Goal: Information Seeking & Learning: Understand process/instructions

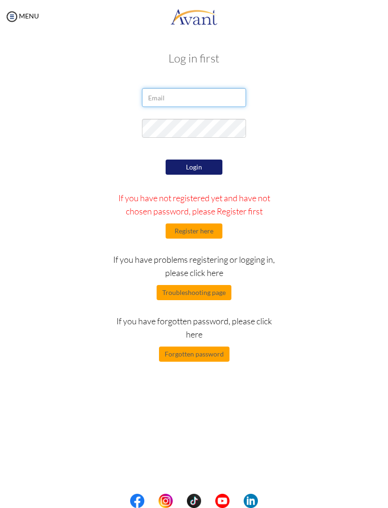
click at [217, 96] on input "email" at bounding box center [194, 97] width 104 height 19
type input "[EMAIL_ADDRESS][DOMAIN_NAME]"
click at [205, 169] on button "Login" at bounding box center [194, 166] width 57 height 15
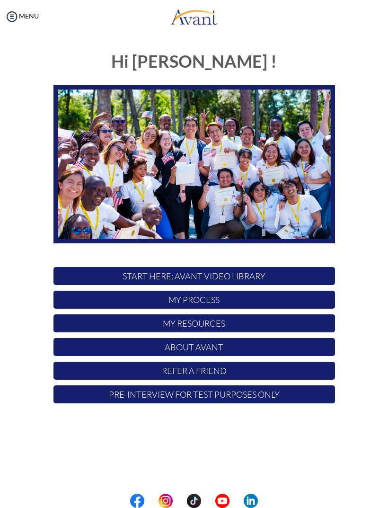
click at [251, 392] on p "Pre-Interview for test purposes only" at bounding box center [193, 394] width 281 height 18
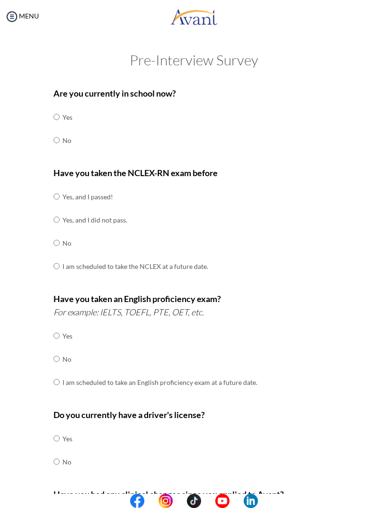
click at [17, 18] on img at bounding box center [12, 16] width 14 height 14
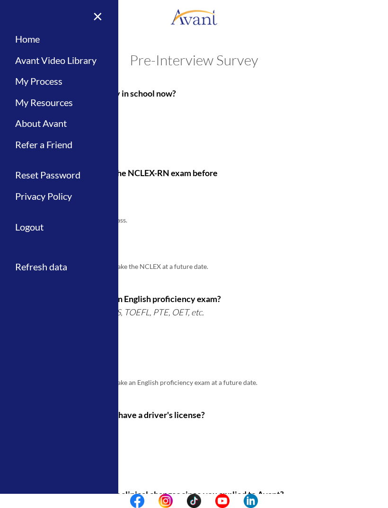
click at [67, 42] on link "Home" at bounding box center [59, 38] width 118 height 21
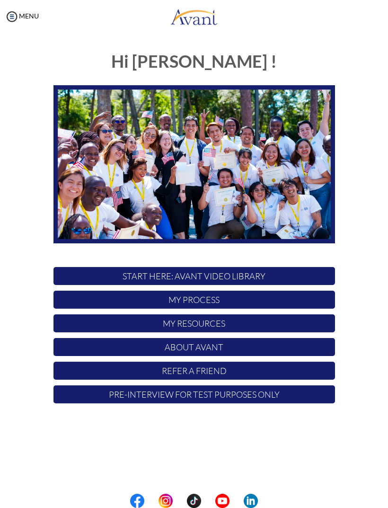
click at [233, 300] on p "My Process" at bounding box center [193, 299] width 281 height 18
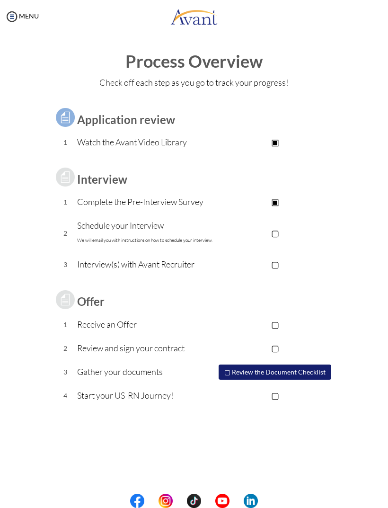
click at [275, 236] on p "▢" at bounding box center [275, 232] width 120 height 13
click at [275, 236] on p "▣" at bounding box center [275, 232] width 120 height 13
click at [172, 250] on td "Schedule your Interview We will email you with instructions on how to schedule …" at bounding box center [146, 233] width 138 height 39
click at [174, 236] on p "Schedule your Interview We will email you with instructions on how to schedule …" at bounding box center [146, 233] width 138 height 28
click at [161, 233] on p "Schedule your Interview We will email you with instructions on how to schedule …" at bounding box center [146, 233] width 138 height 28
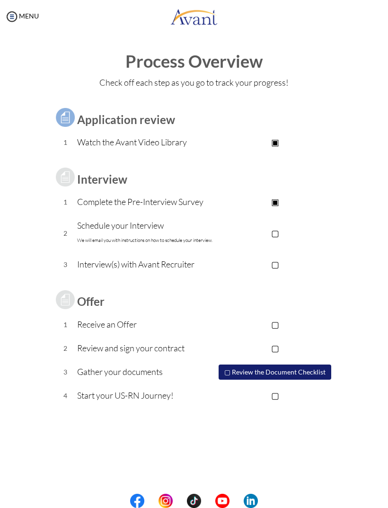
click at [159, 234] on p "Schedule your Interview We will email you with instructions on how to schedule …" at bounding box center [146, 233] width 138 height 28
click at [162, 239] on font "We will email you with instructions on how to schedule your interview." at bounding box center [144, 240] width 135 height 6
click at [167, 242] on font "We will email you with instructions on how to schedule your interview." at bounding box center [144, 240] width 135 height 6
click at [81, 290] on td "Offer" at bounding box center [146, 299] width 138 height 26
click at [76, 290] on img at bounding box center [65, 300] width 24 height 24
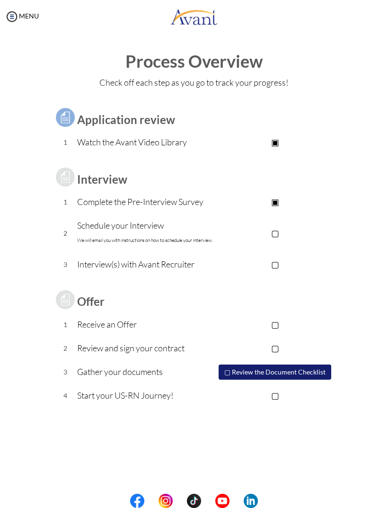
click at [76, 293] on img at bounding box center [65, 300] width 24 height 24
click at [74, 305] on img at bounding box center [65, 300] width 24 height 24
click at [76, 301] on img at bounding box center [65, 300] width 24 height 24
click at [75, 307] on img at bounding box center [65, 300] width 24 height 24
click at [95, 298] on b "Offer" at bounding box center [90, 301] width 27 height 14
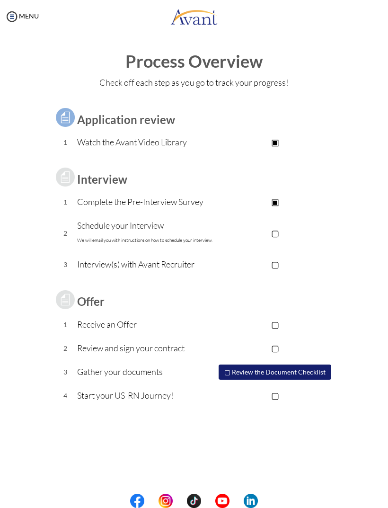
click at [166, 217] on td "Schedule your Interview We will email you with instructions on how to schedule …" at bounding box center [146, 233] width 138 height 39
click at [109, 248] on td "Schedule your Interview We will email you with instructions on how to schedule …" at bounding box center [146, 233] width 138 height 39
click at [143, 239] on font "We will email you with instructions on how to schedule your interview." at bounding box center [144, 240] width 135 height 6
click at [275, 238] on p "▢" at bounding box center [275, 232] width 120 height 13
click at [14, 16] on img at bounding box center [12, 16] width 14 height 14
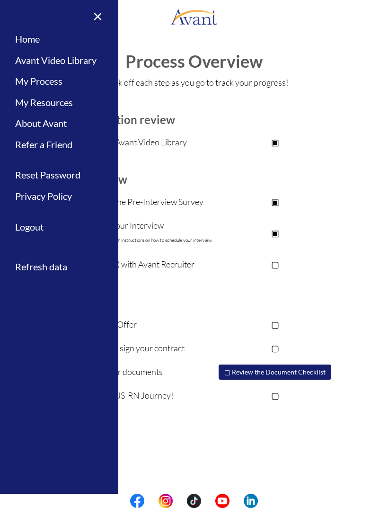
click at [60, 43] on link "Home" at bounding box center [59, 38] width 118 height 21
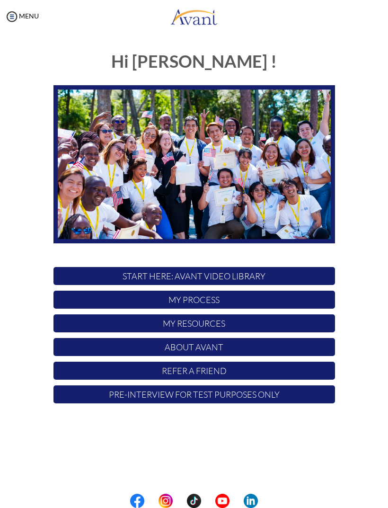
click at [229, 324] on p "My Resources" at bounding box center [193, 323] width 281 height 18
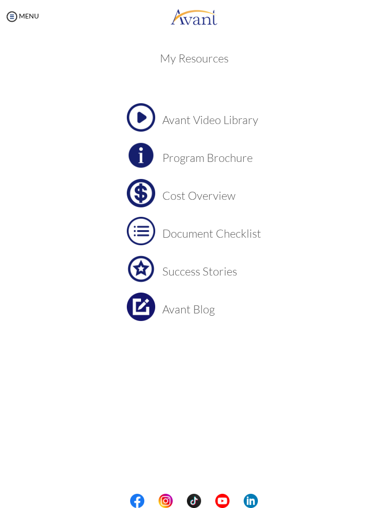
click at [287, 376] on div "My Resources Avant Video Library Program Brochure Cost Overview Document Checkl…" at bounding box center [193, 224] width 369 height 363
click at [237, 167] on td "Program Brochure" at bounding box center [211, 155] width 99 height 28
click at [192, 207] on td "Cost Overview" at bounding box center [211, 193] width 99 height 28
click at [265, 341] on center "Avant Video Library Program Brochure Cost Overview Document Checklist Success S…" at bounding box center [193, 230] width 281 height 255
click at [18, 21] on img at bounding box center [12, 16] width 14 height 14
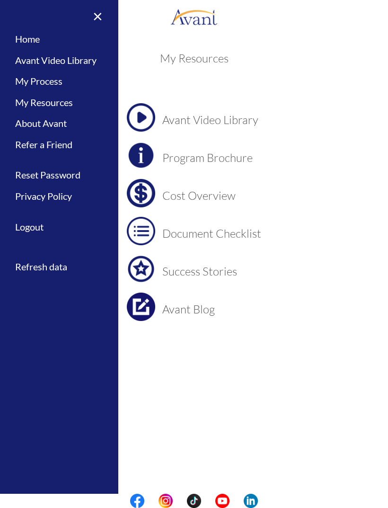
click at [31, 41] on link "Home" at bounding box center [59, 38] width 118 height 21
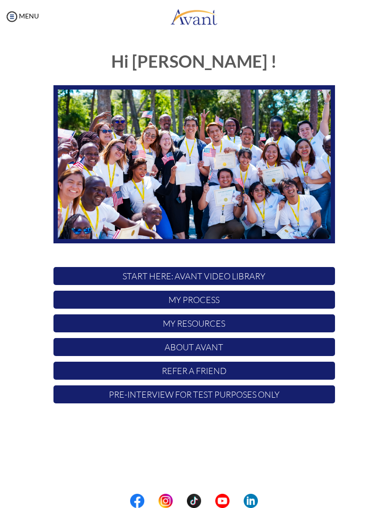
click at [240, 301] on p "My Process" at bounding box center [193, 299] width 281 height 18
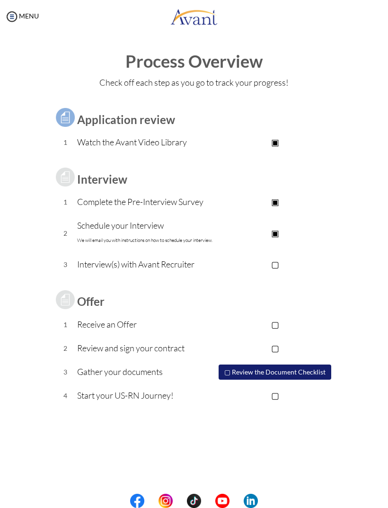
click at [291, 372] on button "▢ Review the Document Checklist" at bounding box center [275, 371] width 113 height 15
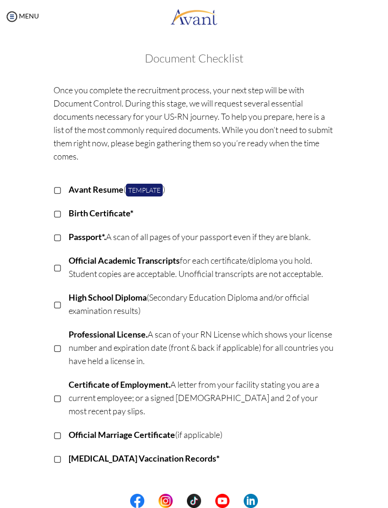
click at [285, 392] on p "Certificate of Employment. A letter from your facility stating you are a curren…" at bounding box center [202, 397] width 266 height 40
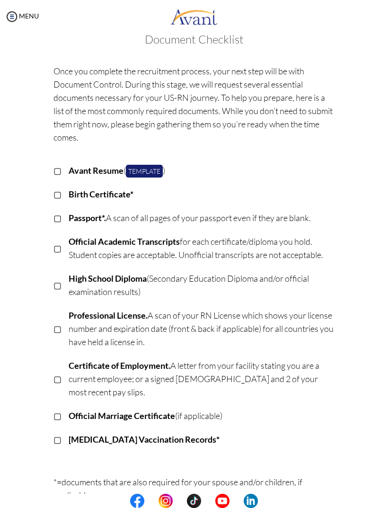
scroll to position [7, 0]
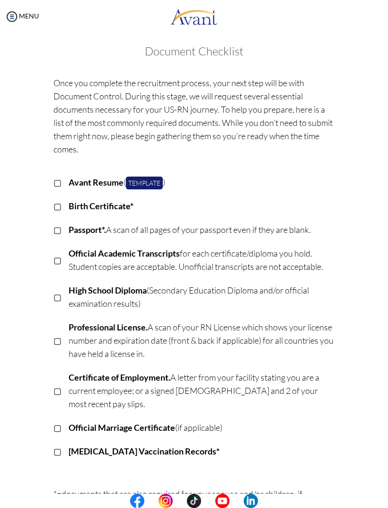
click at [150, 185] on link "Template" at bounding box center [144, 182] width 37 height 13
